Goal: Task Accomplishment & Management: Complete application form

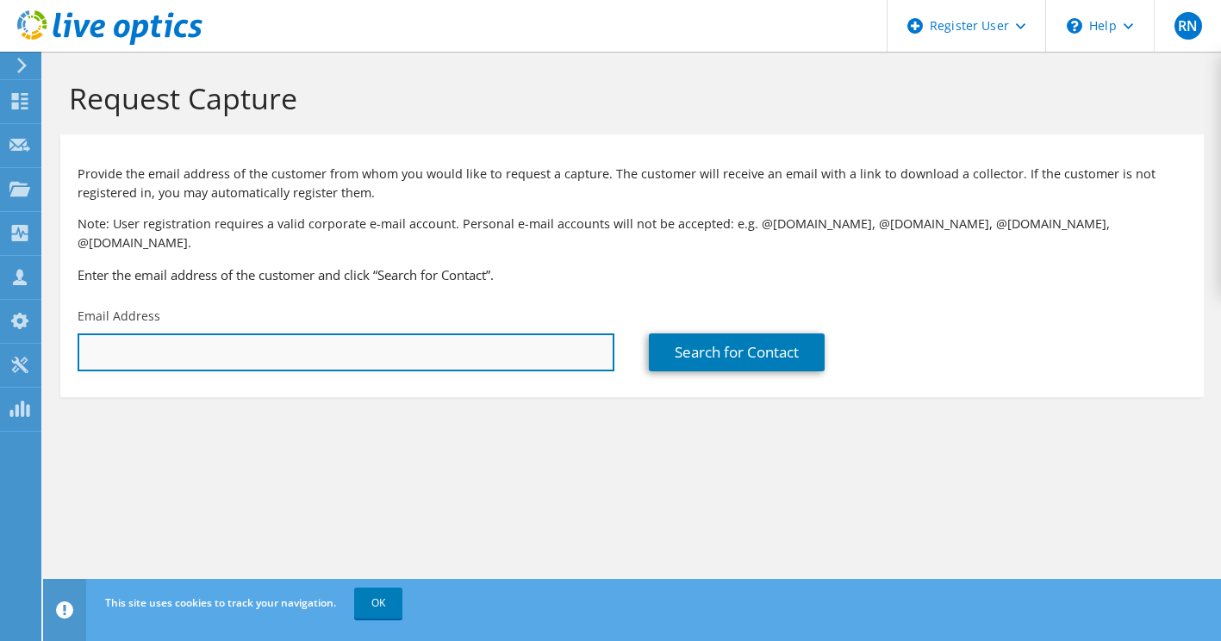
click at [380, 334] on input "text" at bounding box center [346, 353] width 537 height 38
paste input "Scott Harvey <Scott.Harvey@dpi.qld.gov.au>"
drag, startPoint x: 169, startPoint y: 336, endPoint x: 0, endPoint y: 322, distance: 169.6
click at [0, 322] on html "RN Dell User Richard Nickless Richard.Nickless@dell.com Dell My Profile Log Out…" at bounding box center [610, 320] width 1221 height 641
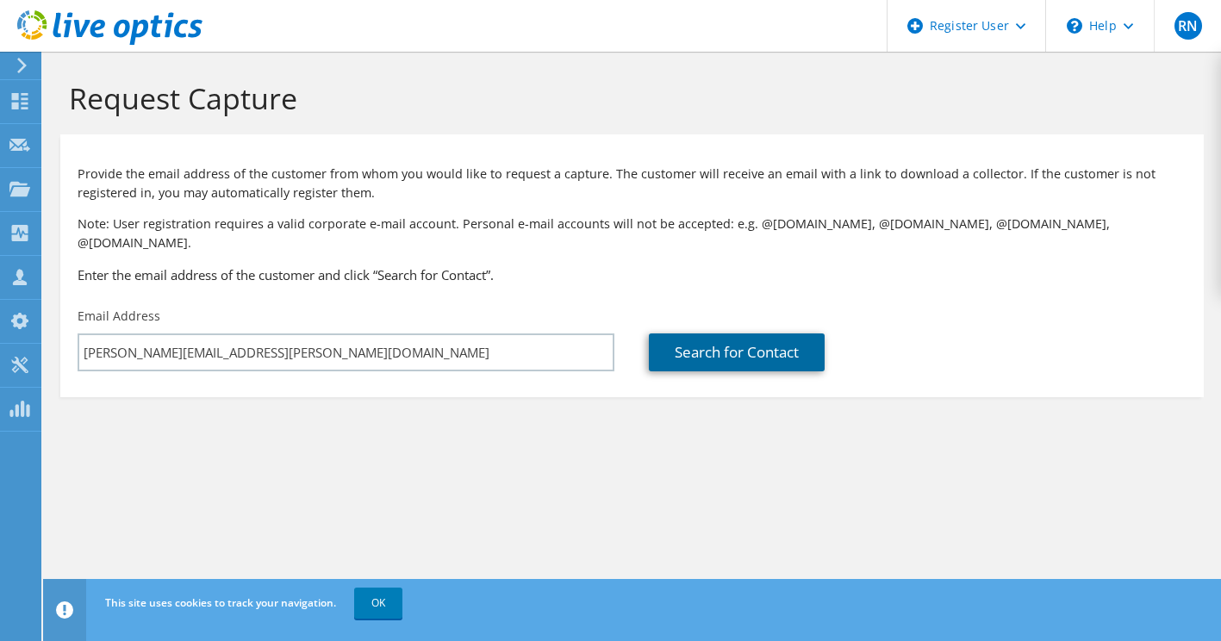
click at [747, 334] on link "Search for Contact" at bounding box center [737, 353] width 176 height 38
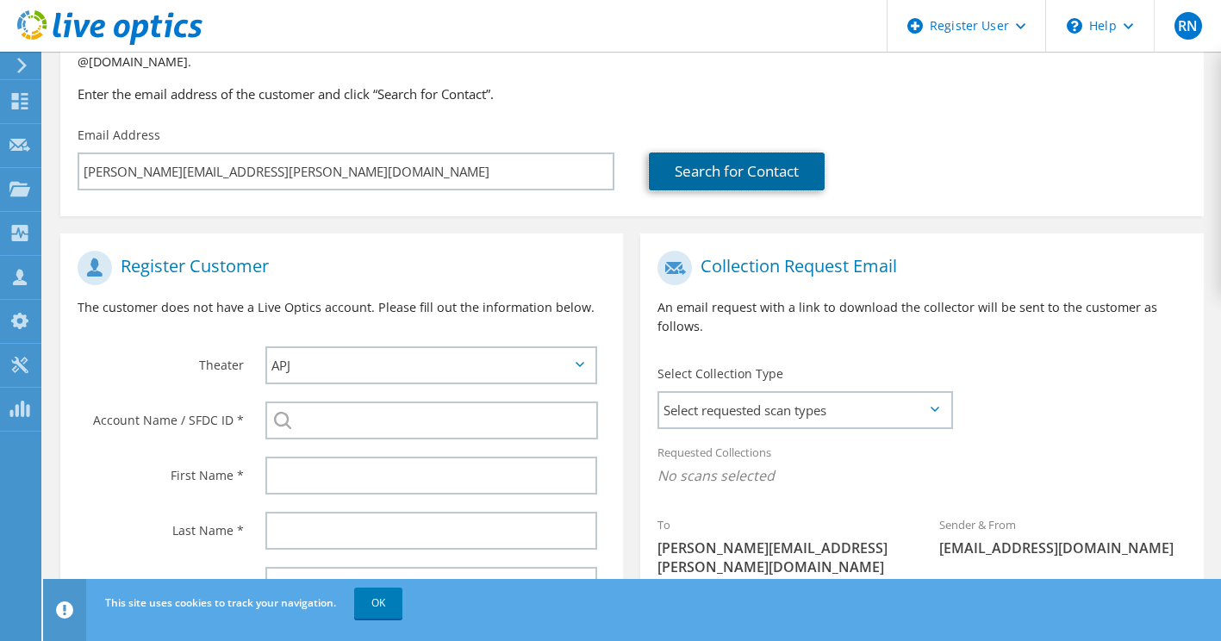
scroll to position [86, 0]
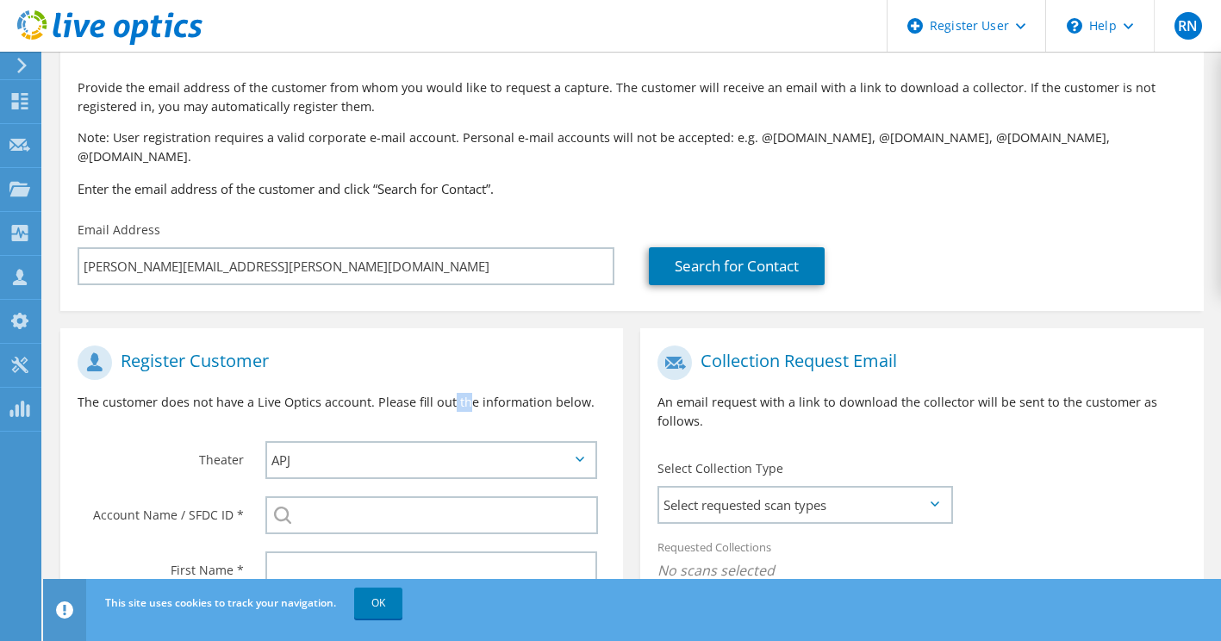
drag, startPoint x: 465, startPoint y: 397, endPoint x: 448, endPoint y: 398, distance: 17.3
click at [448, 398] on div "Register Customer The customer does not have a Live Optics account. Please fill…" at bounding box center [341, 385] width 563 height 96
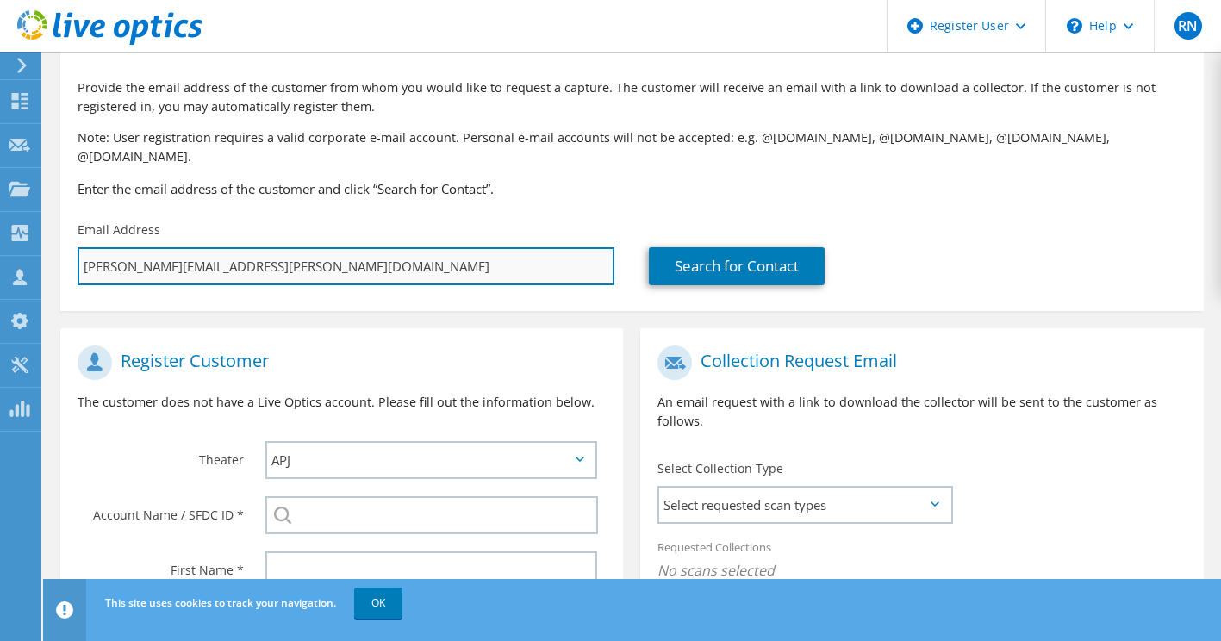
drag, startPoint x: 448, startPoint y: 398, endPoint x: 293, endPoint y: 261, distance: 207.0
click at [293, 261] on input "Scott.Harvey@dpi.qld.gov.au" at bounding box center [346, 266] width 537 height 38
drag, startPoint x: 292, startPoint y: 254, endPoint x: 164, endPoint y: 253, distance: 128.4
click at [164, 253] on input "Scott.Harvey@dpi.qld.gov.au" at bounding box center [346, 266] width 537 height 38
type input "Scott.Harvey"
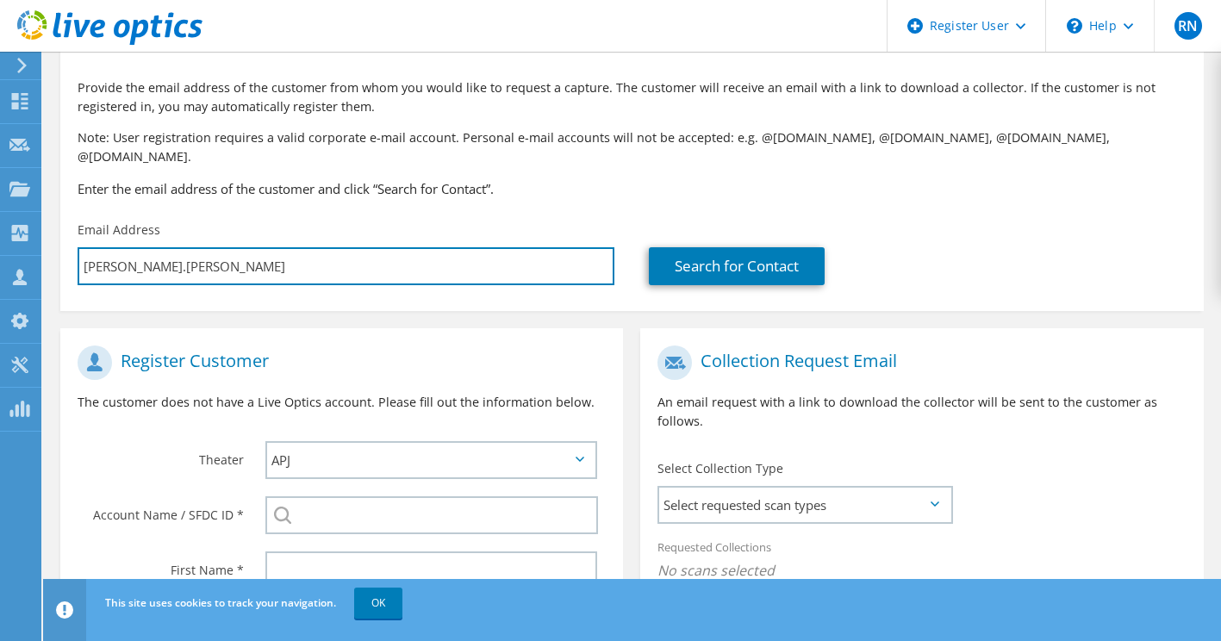
type input "Select"
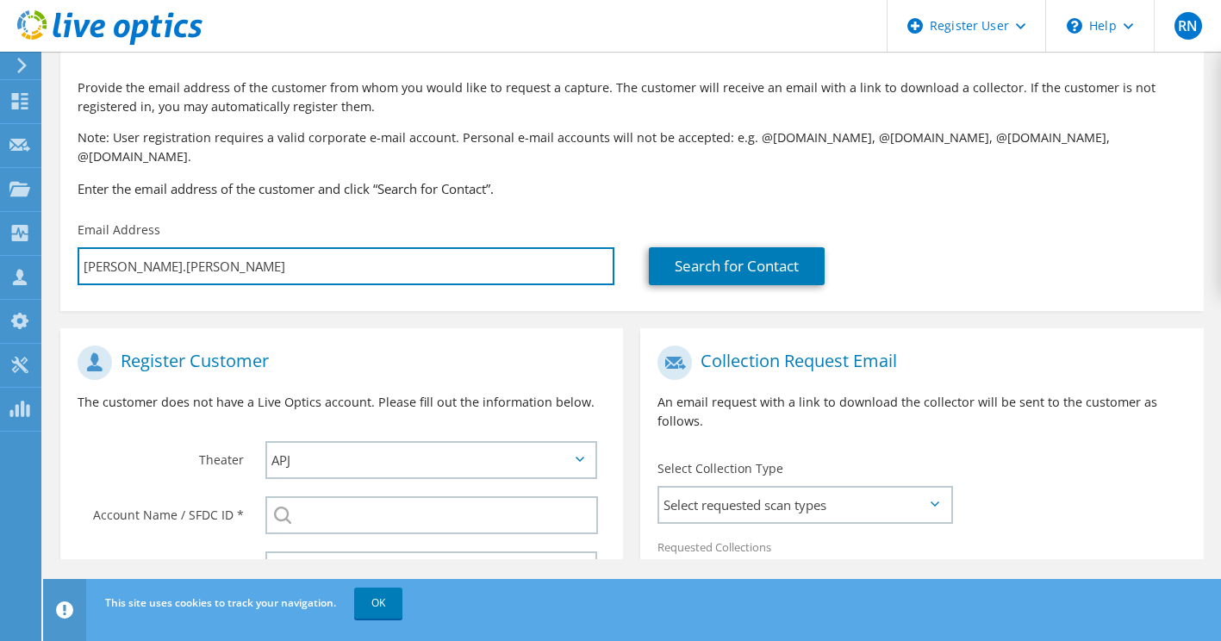
scroll to position [0, 0]
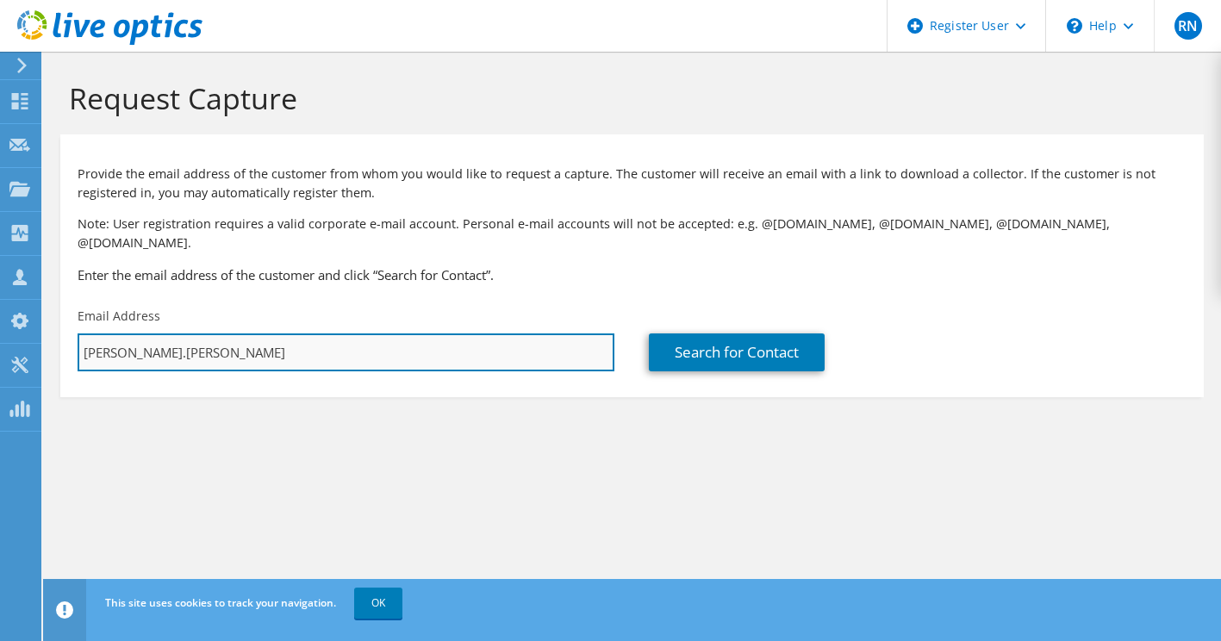
click at [120, 337] on input "Scott.Harvey" at bounding box center [346, 353] width 537 height 38
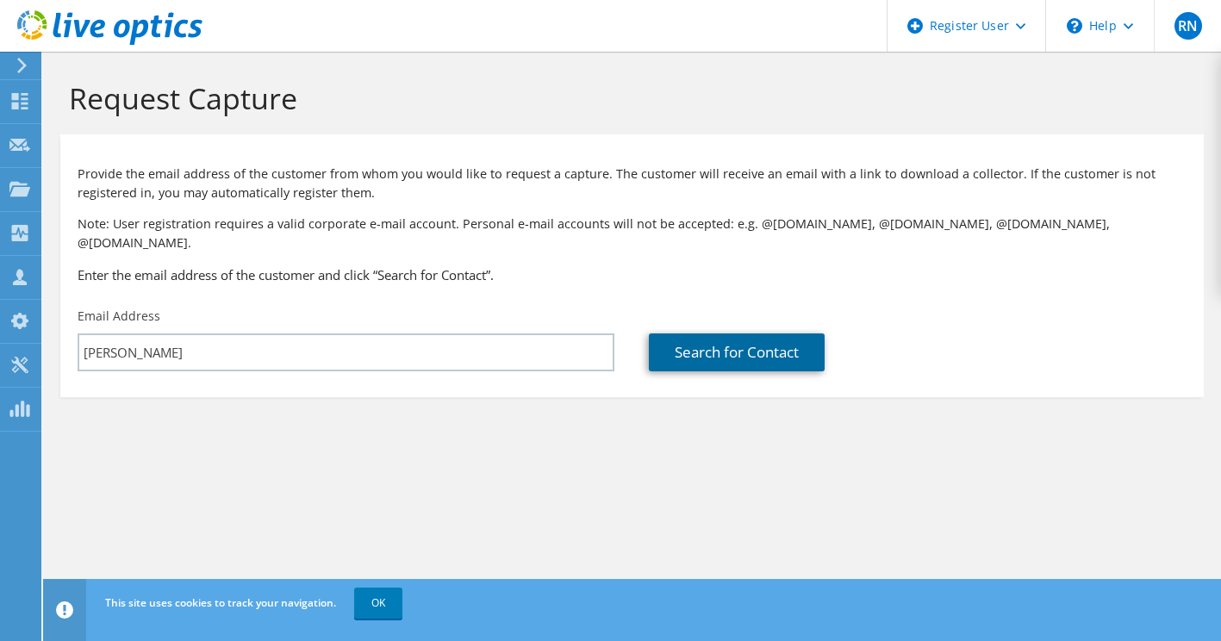
click at [793, 340] on link "Search for Contact" at bounding box center [737, 353] width 176 height 38
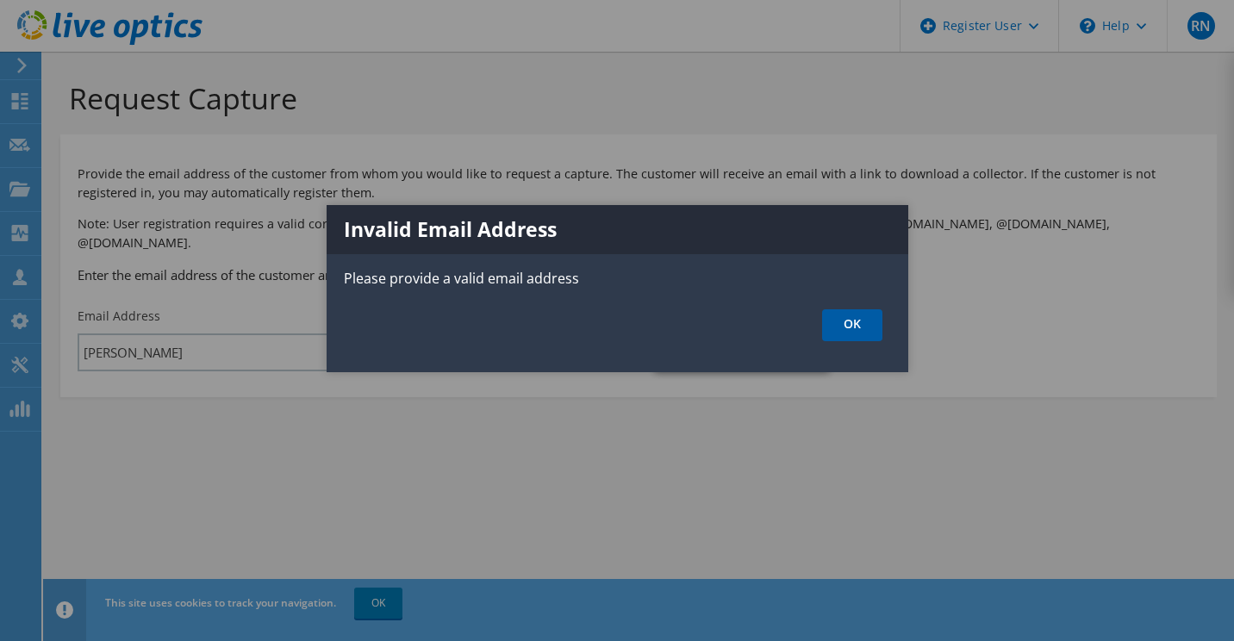
click at [837, 322] on link "OK" at bounding box center [852, 325] width 60 height 32
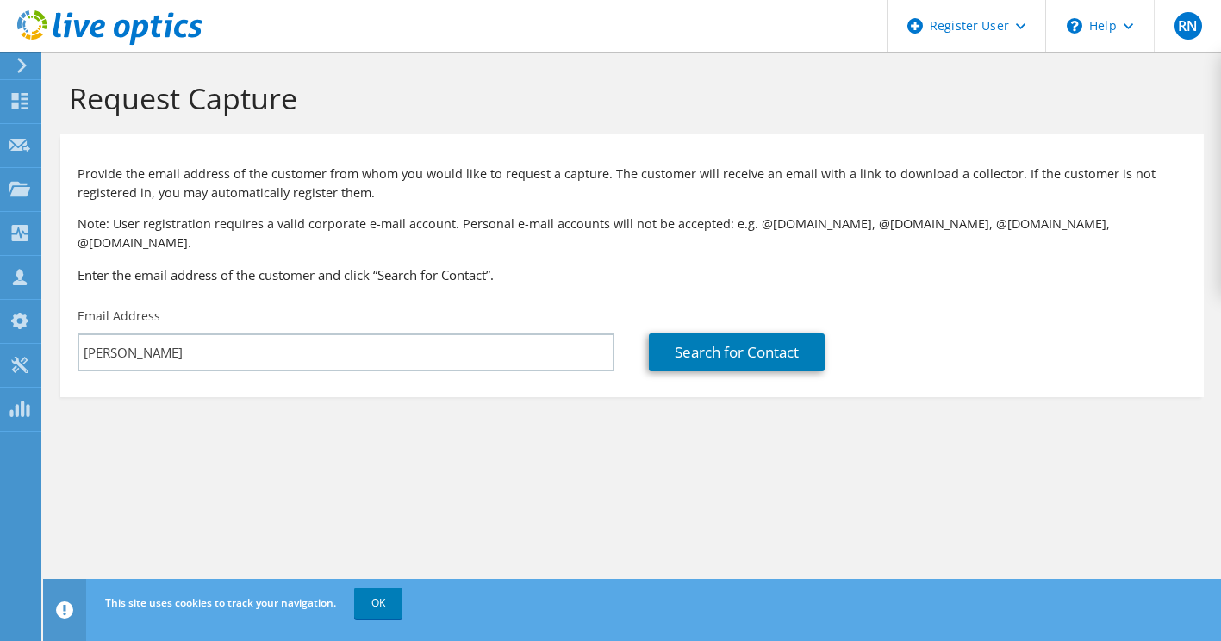
click at [335, 314] on div "Email Address Scott Harvey" at bounding box center [346, 339] width 572 height 81
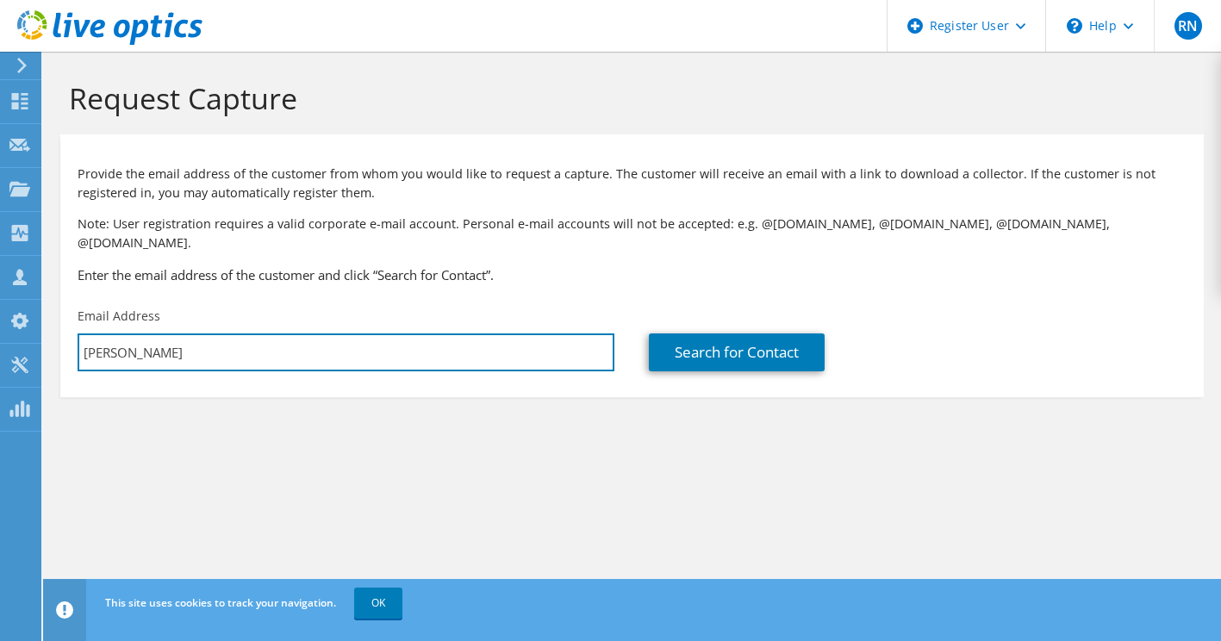
drag, startPoint x: 340, startPoint y: 323, endPoint x: -3, endPoint y: 302, distance: 344.6
click at [0, 302] on html "RN Dell User Richard Nickless Richard.Nickless@dell.com Dell My Profile Log Out…" at bounding box center [610, 320] width 1221 height 641
paste input "<scott.harvey@daf.qld.gov.au>"
drag, startPoint x: 171, startPoint y: 333, endPoint x: 48, endPoint y: 333, distance: 122.4
click at [49, 333] on section "Request Capture Provide the email address of the customer from whom you would l…" at bounding box center [632, 268] width 1178 height 432
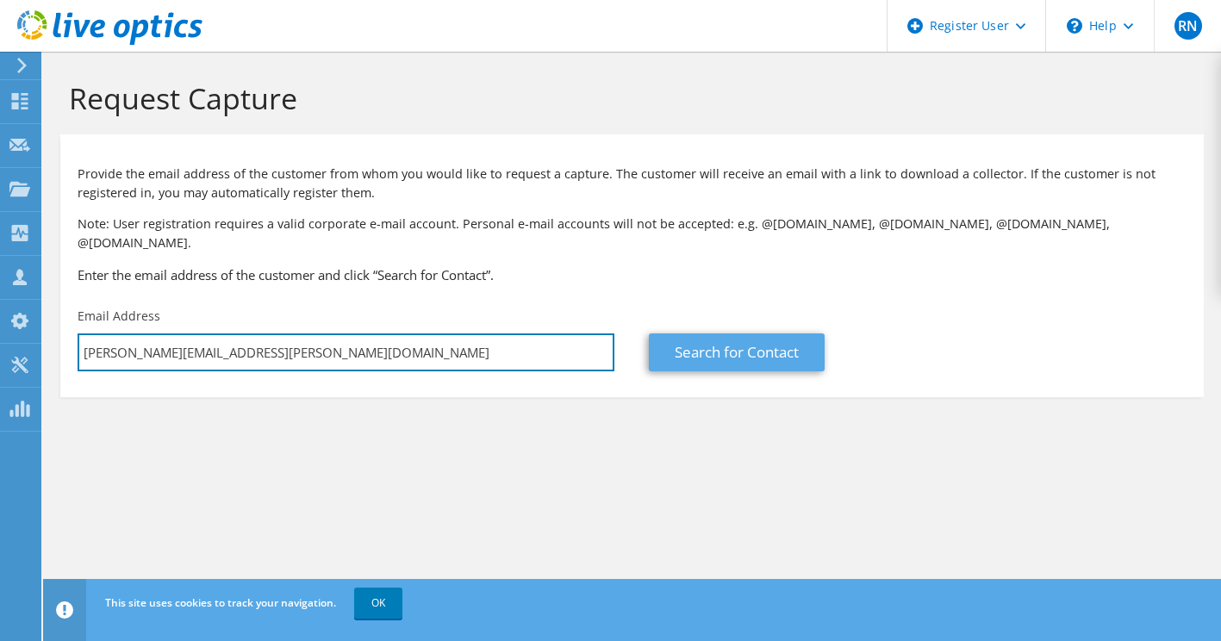
type input "scott.harvey@daf.qld.gov.au"
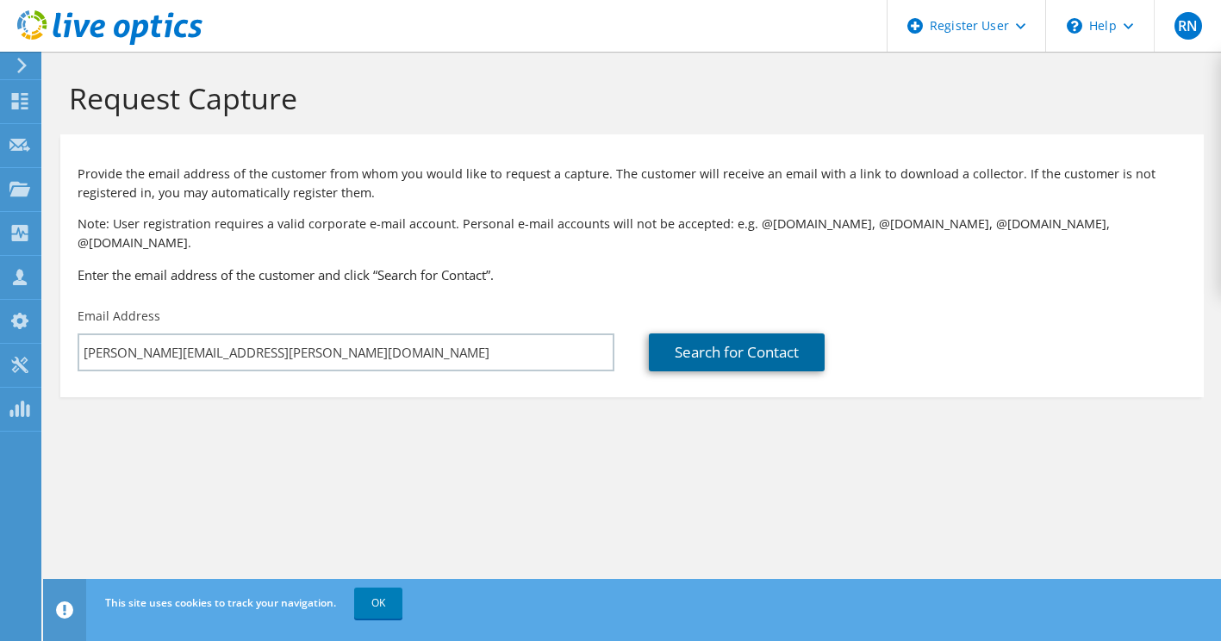
click at [717, 334] on link "Search for Contact" at bounding box center [737, 353] width 176 height 38
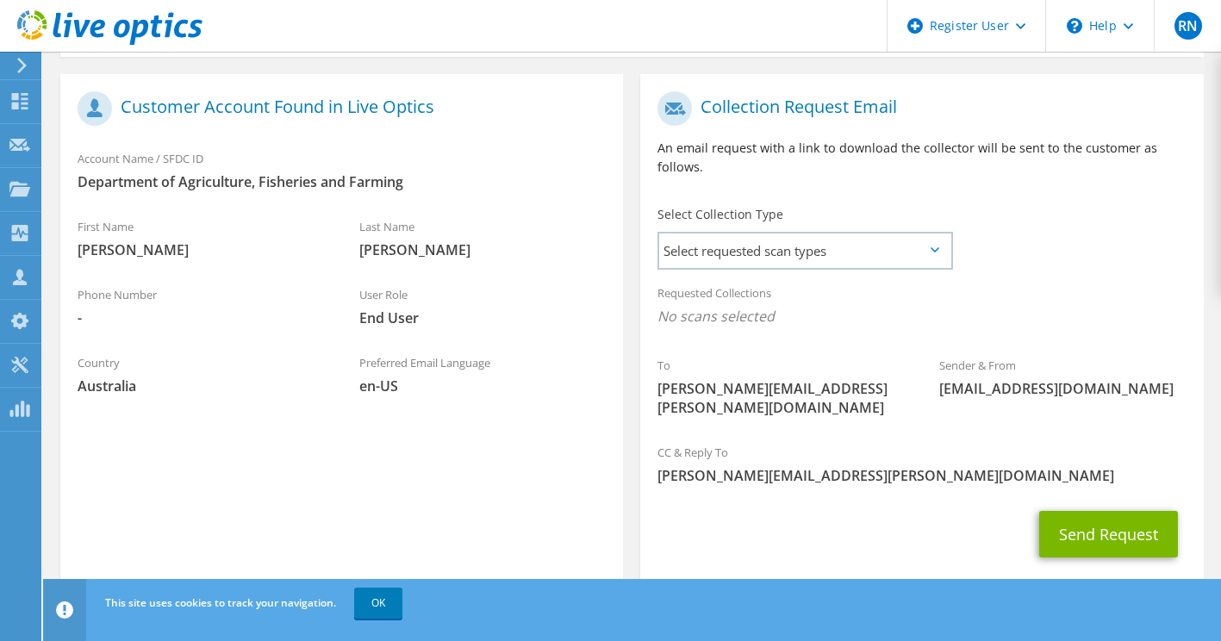
scroll to position [340, 0]
click at [857, 232] on div "Select requested scan types Server Virtualization Optical Prime AWS Nutanix SC" at bounding box center [806, 251] width 296 height 38
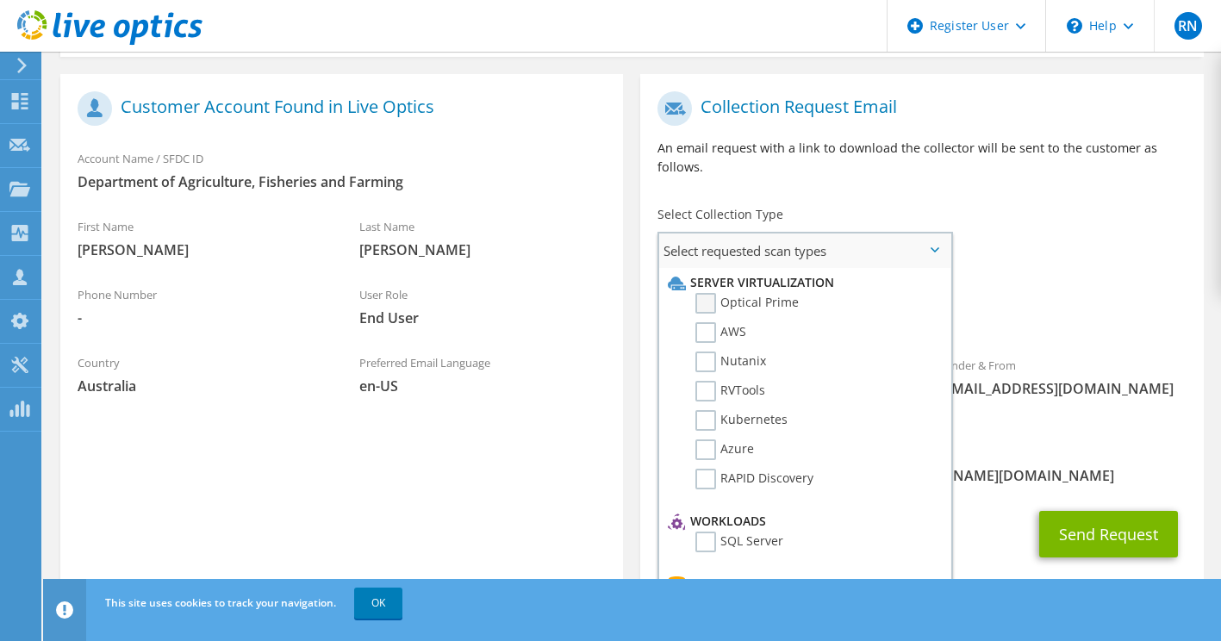
click at [708, 293] on label "Optical Prime" at bounding box center [747, 303] width 103 height 21
click at [0, 0] on input "Optical Prime" at bounding box center [0, 0] width 0 height 0
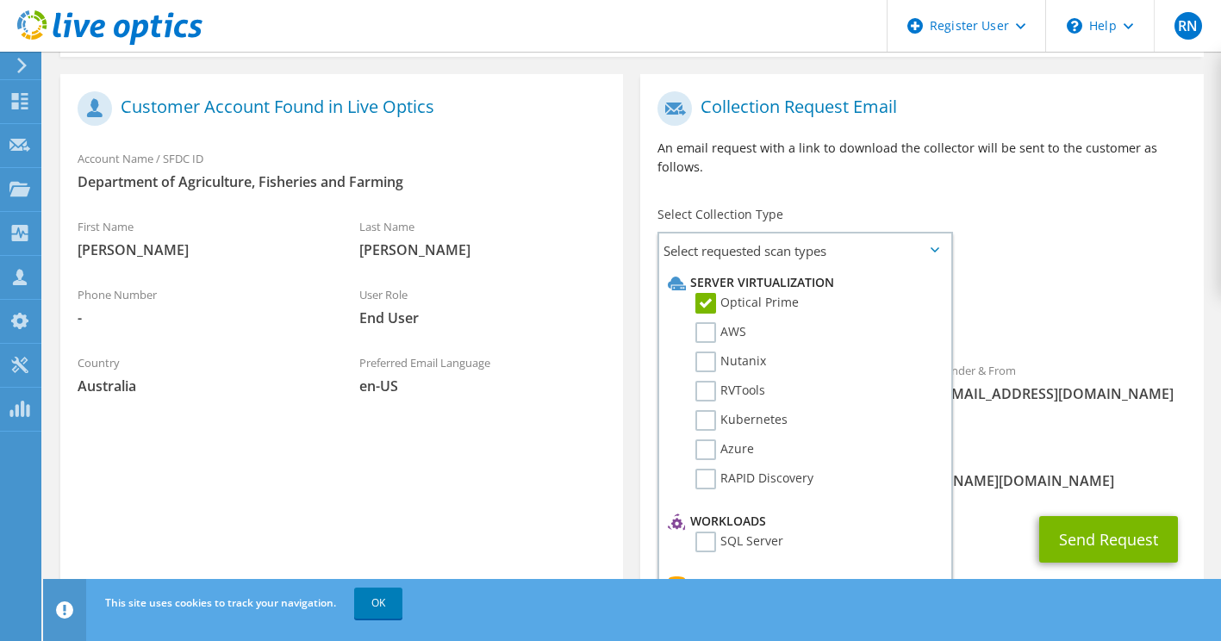
click at [1024, 219] on div "To scott.harvey@daf.qld.gov.au Sender & From liveoptics@liveoptics.com" at bounding box center [921, 261] width 563 height 357
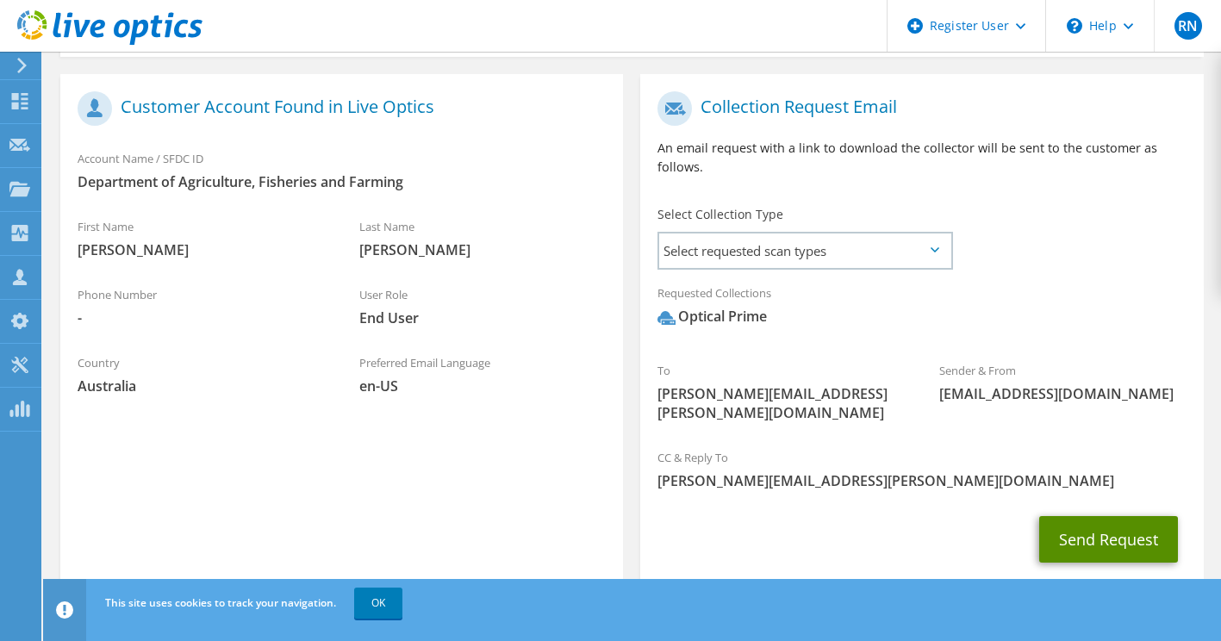
click at [1065, 516] on button "Send Request" at bounding box center [1109, 539] width 139 height 47
